Goal: Transaction & Acquisition: Purchase product/service

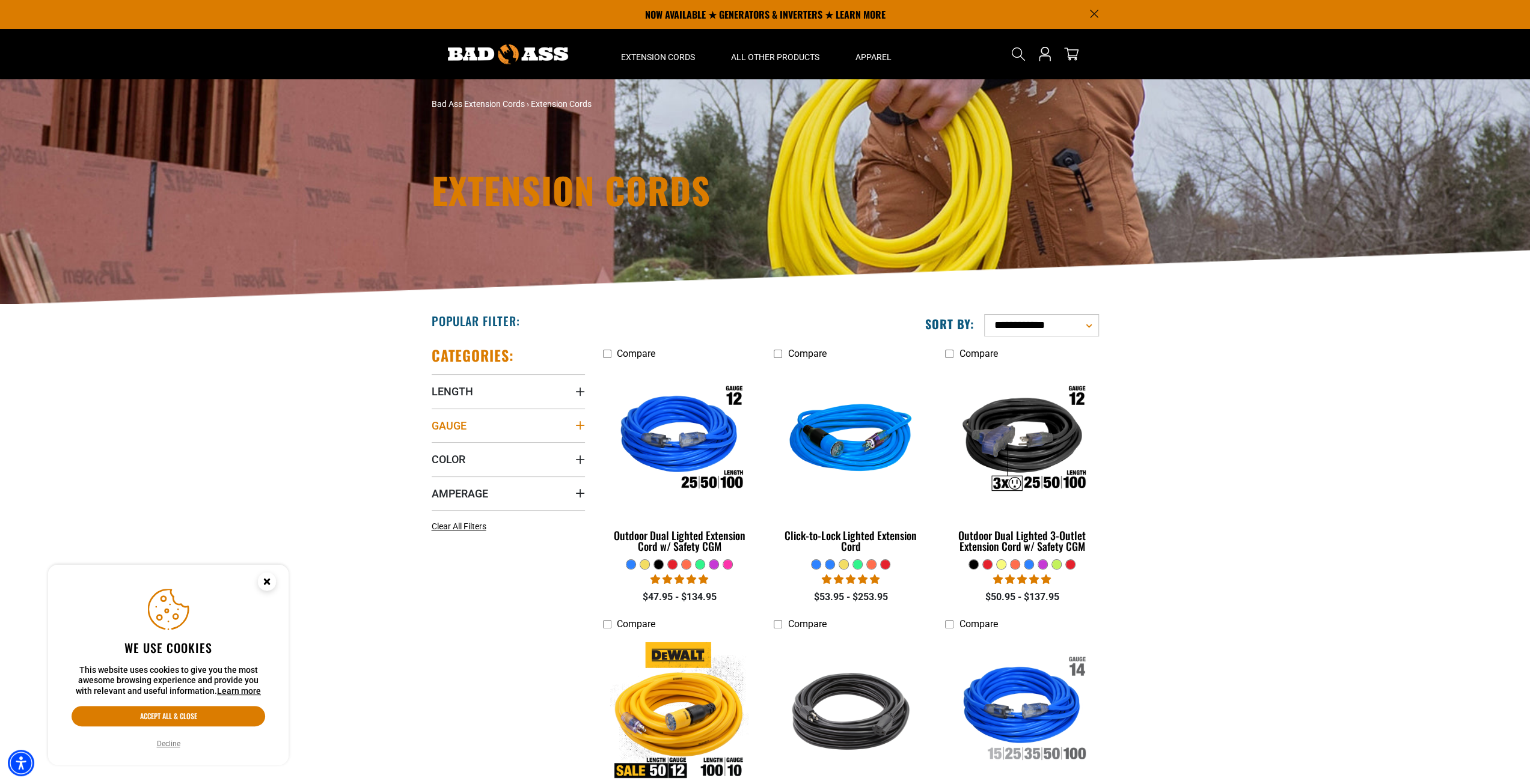
click at [450, 429] on span "Gauge" at bounding box center [449, 426] width 35 height 14
click at [453, 422] on span "Gauge" at bounding box center [449, 426] width 35 height 14
click at [453, 390] on span "Length" at bounding box center [453, 392] width 41 height 14
click at [436, 518] on icon at bounding box center [436, 518] width 9 height 15
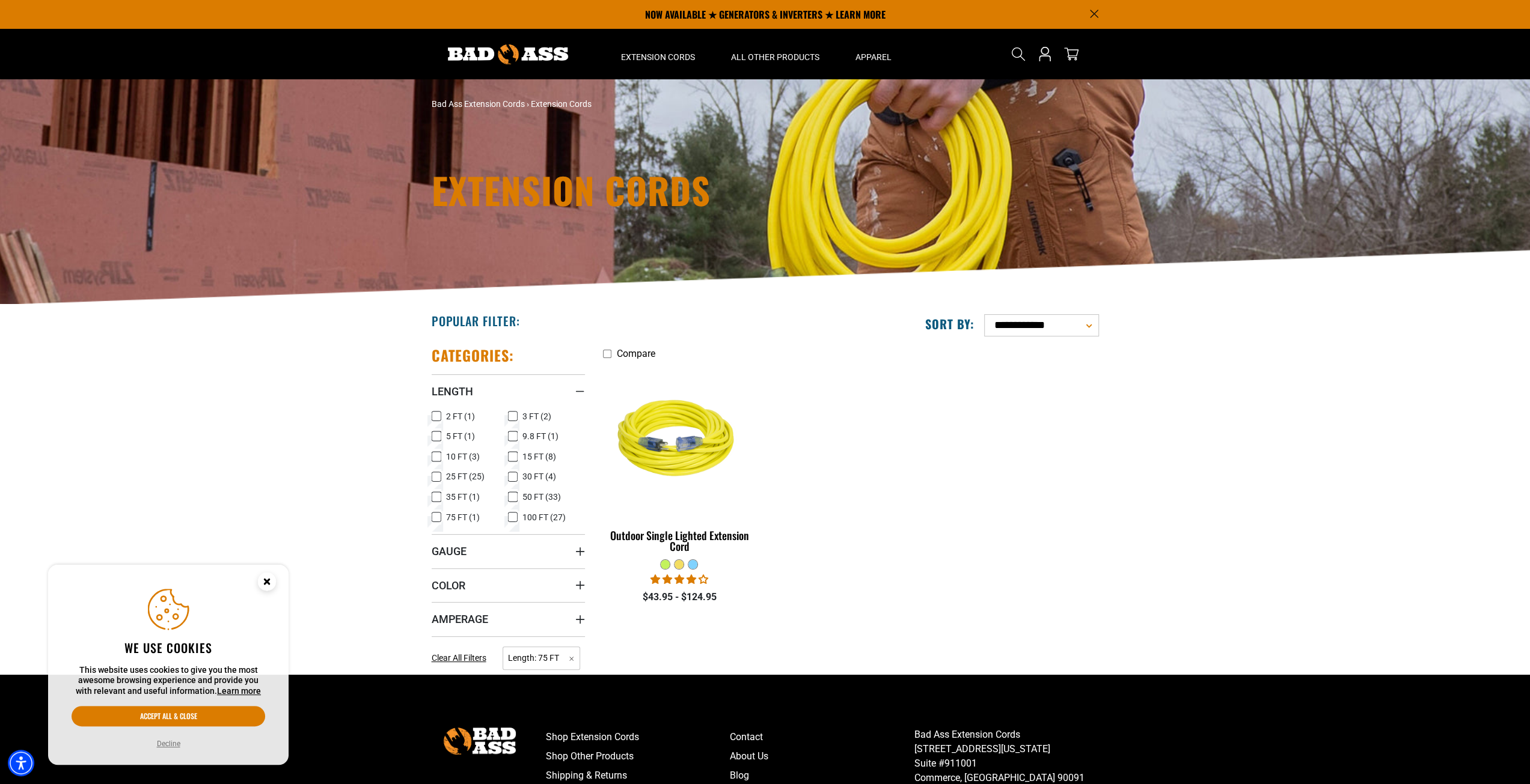
click at [438, 518] on icon at bounding box center [436, 518] width 7 height 7
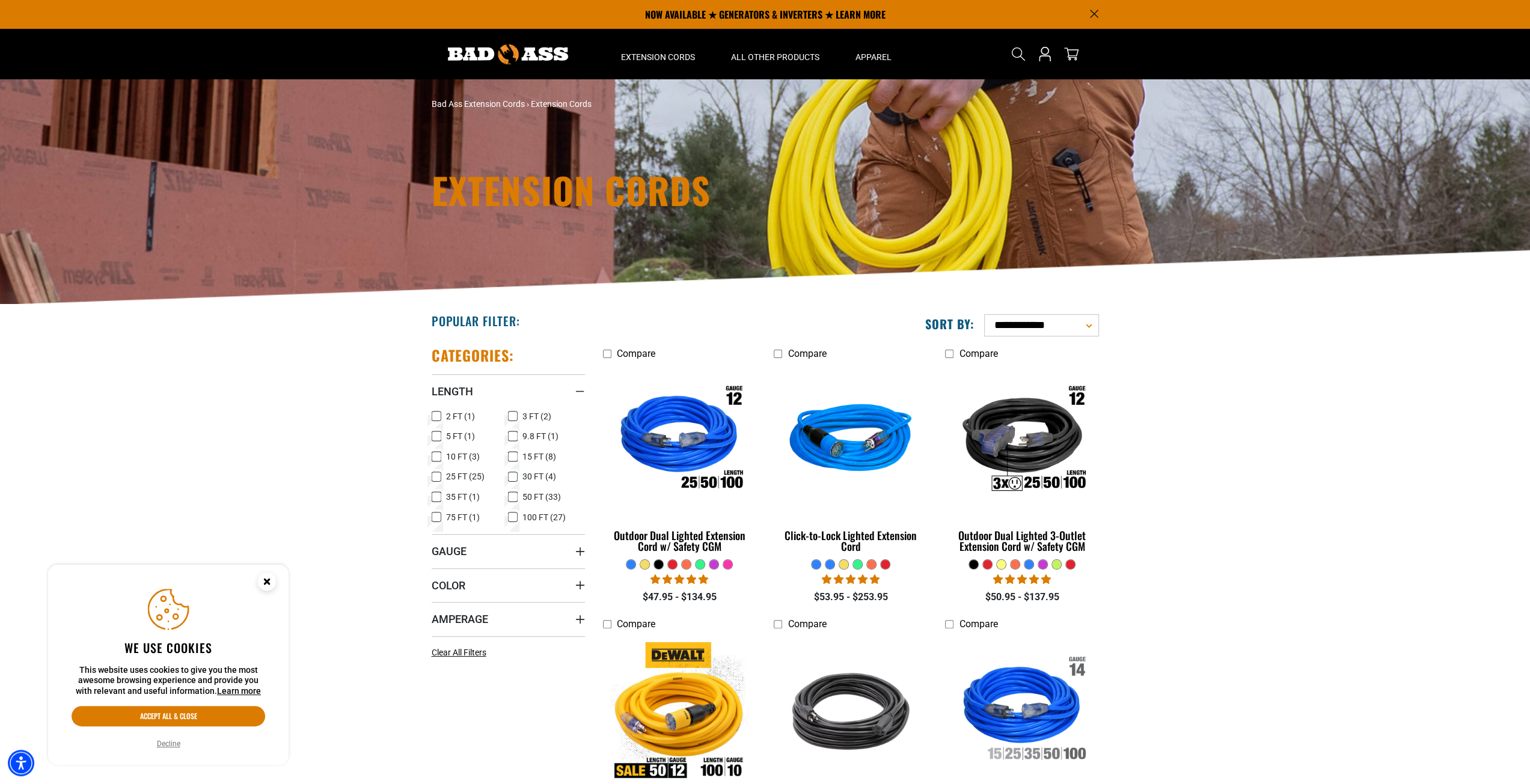
click at [513, 515] on icon at bounding box center [513, 518] width 9 height 15
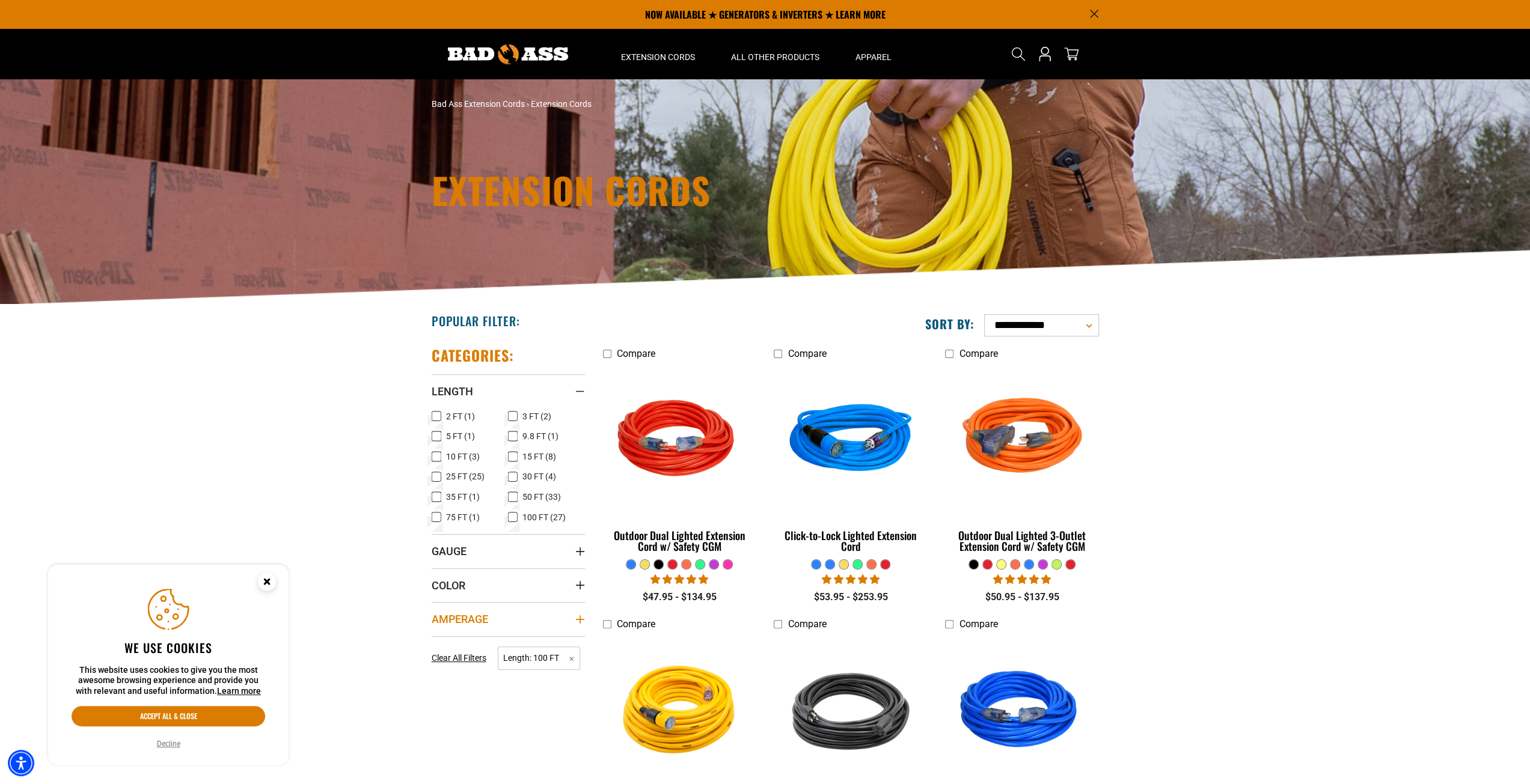
click at [454, 613] on span "Amperage" at bounding box center [460, 619] width 57 height 14
click at [447, 663] on span "50 (1)" at bounding box center [457, 664] width 22 height 9
